Goal: Information Seeking & Learning: Understand process/instructions

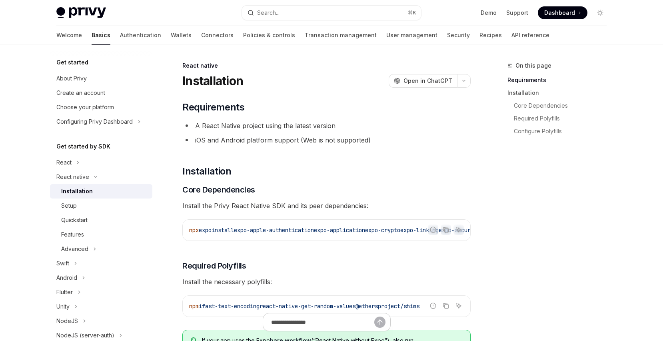
type textarea "*"
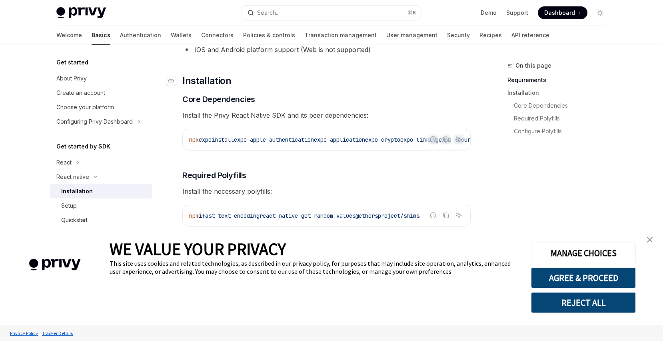
scroll to position [116, 0]
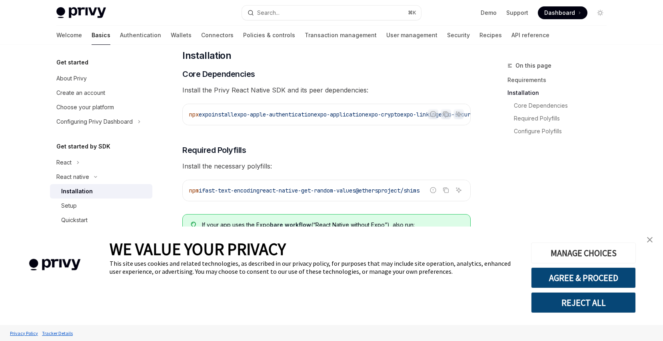
click at [558, 252] on button "MANAGE CHOICES" at bounding box center [583, 252] width 105 height 21
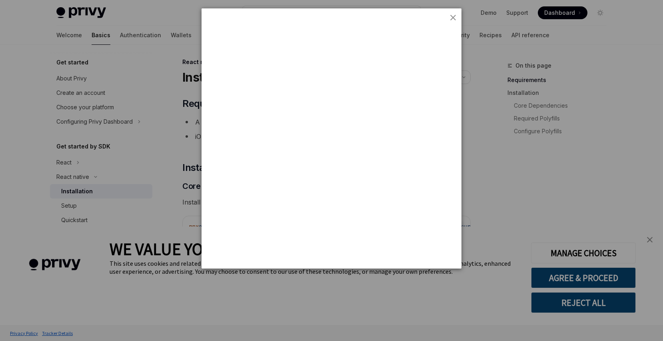
scroll to position [0, 0]
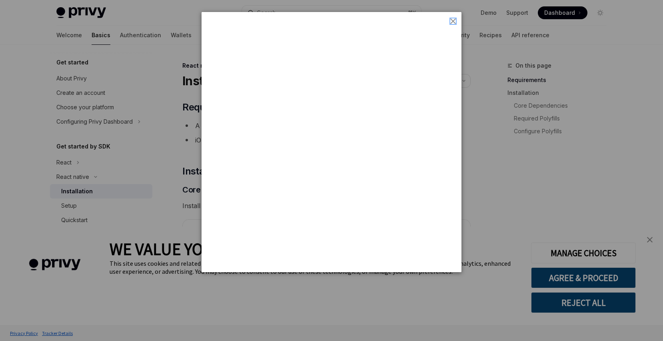
click at [453, 20] on img "close button" at bounding box center [453, 21] width 6 height 6
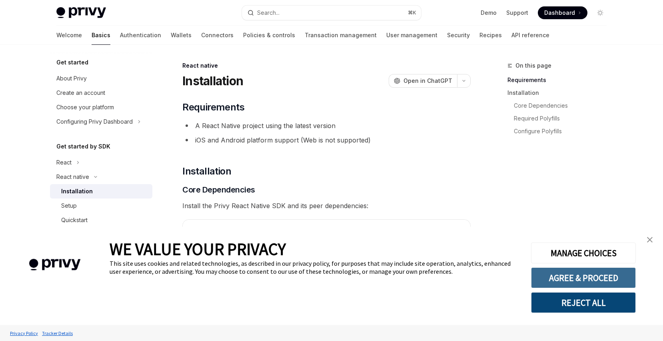
click at [592, 280] on button "AGREE & PROCEED" at bounding box center [583, 277] width 105 height 21
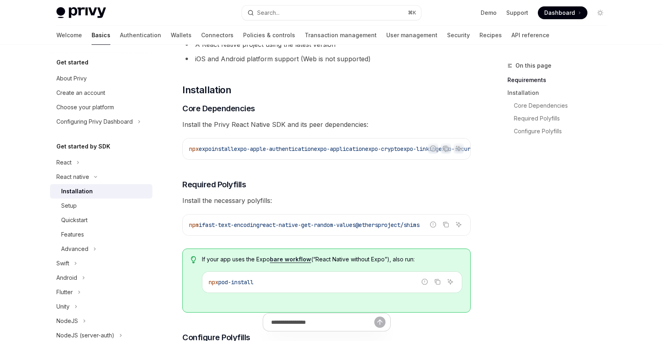
scroll to position [80, 0]
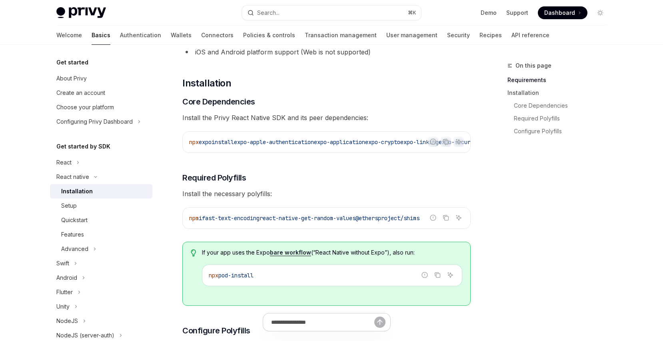
scroll to position [90, 0]
